Goal: Task Accomplishment & Management: Use online tool/utility

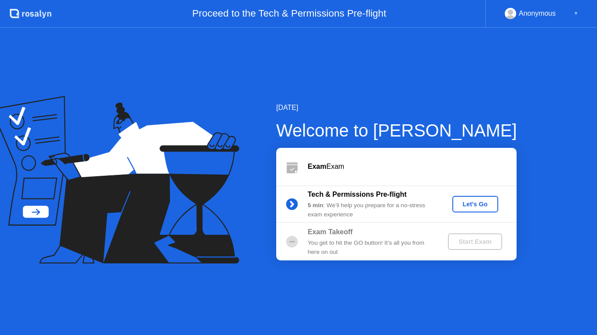
click at [359, 168] on div "Exam Exam" at bounding box center [411, 167] width 209 height 10
click at [41, 214] on icon at bounding box center [111, 162] width 204 height 111
click at [478, 205] on div "Let's Go" at bounding box center [475, 204] width 39 height 7
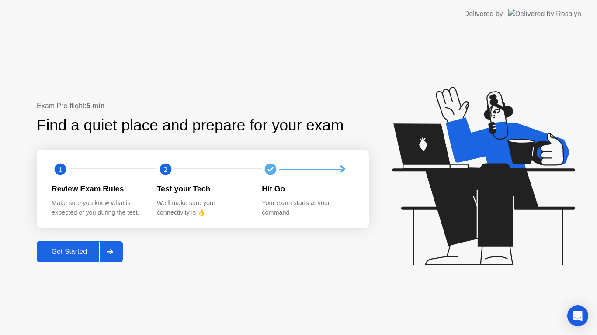
click at [91, 253] on div "Get Started" at bounding box center [69, 252] width 60 height 8
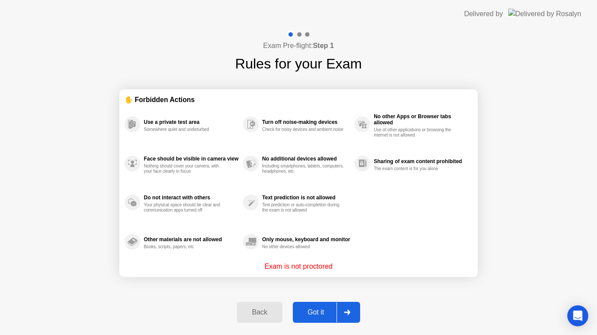
click at [330, 311] on div "Got it" at bounding box center [315, 313] width 41 height 8
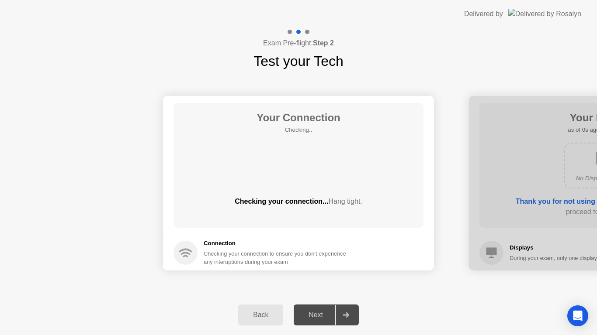
click at [349, 317] on icon at bounding box center [345, 315] width 7 height 5
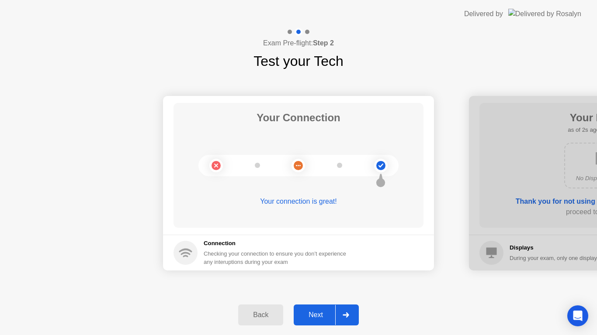
click at [353, 319] on div at bounding box center [345, 315] width 21 height 20
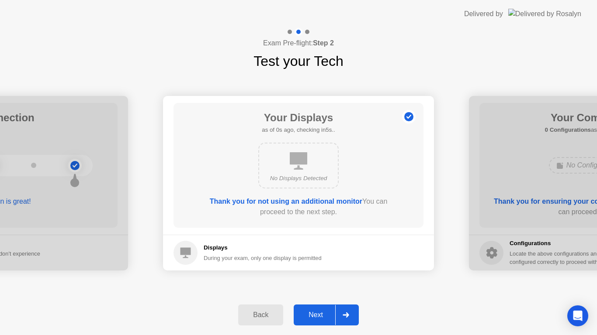
click at [353, 319] on div at bounding box center [345, 315] width 21 height 20
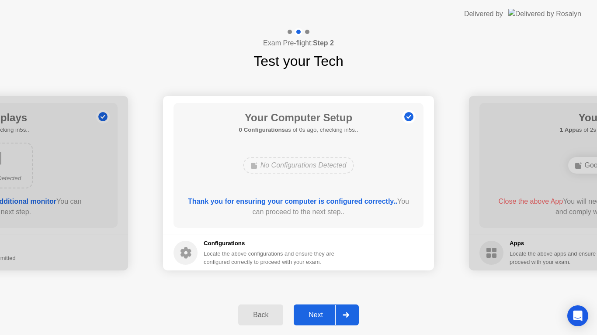
click at [352, 319] on div at bounding box center [345, 315] width 21 height 20
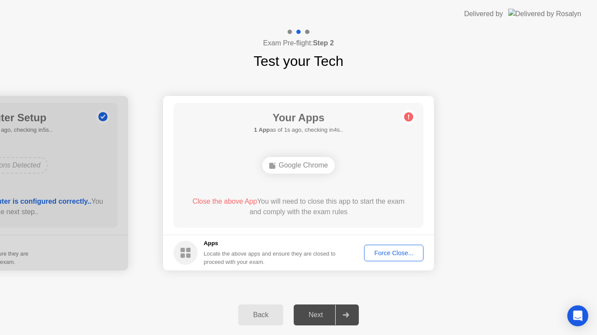
click at [352, 319] on div at bounding box center [345, 315] width 21 height 20
click at [406, 252] on div "Force Close..." at bounding box center [393, 253] width 53 height 7
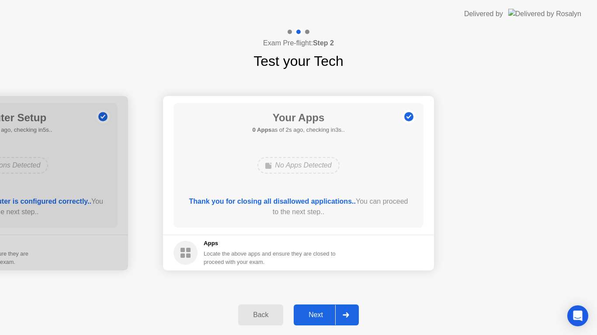
click at [326, 317] on div "Next" at bounding box center [315, 315] width 39 height 8
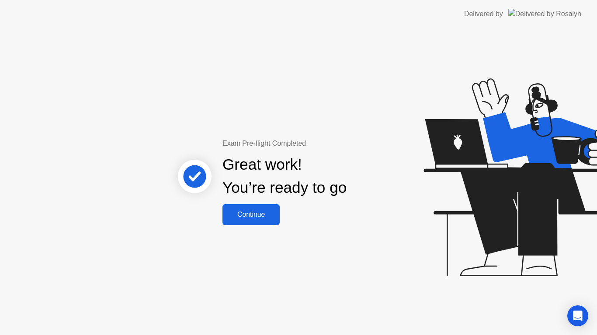
click at [253, 221] on button "Continue" at bounding box center [250, 214] width 57 height 21
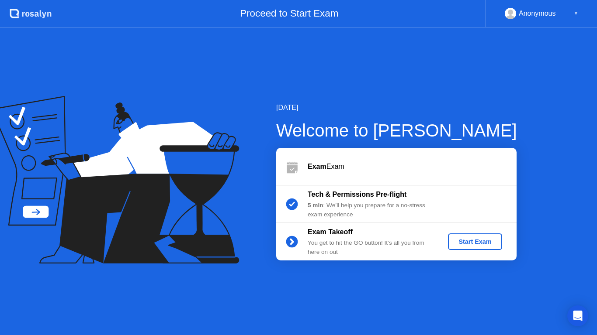
click at [338, 202] on div "5 min : We’ll help you prepare for a no-stress exam experience" at bounding box center [370, 210] width 126 height 18
click at [318, 163] on b "Exam" at bounding box center [316, 166] width 19 height 7
click at [305, 166] on div at bounding box center [291, 166] width 31 height 17
click at [485, 240] on div "Start Exam" at bounding box center [474, 241] width 47 height 7
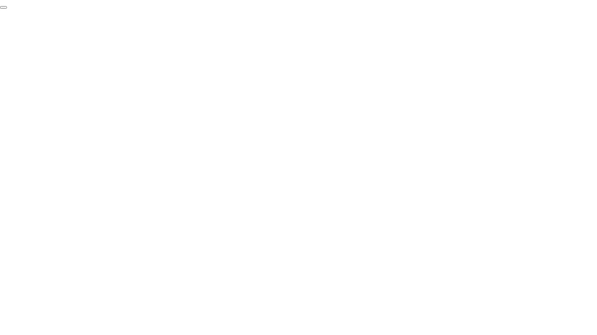
click div "End Proctoring Session"
